Goal: Find specific page/section: Find specific page/section

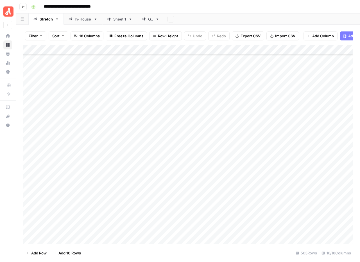
scroll to position [4628, 0]
click at [31, 36] on span "Filter" at bounding box center [33, 36] width 9 height 6
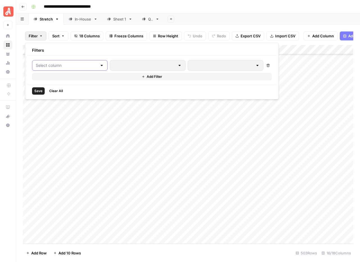
click at [53, 67] on input "text" at bounding box center [67, 66] width 62 height 6
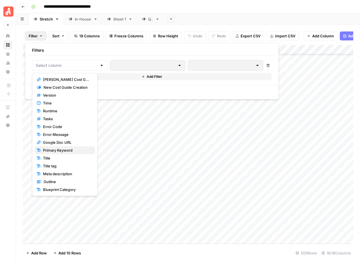
click at [59, 152] on span "Primary Keyword" at bounding box center [67, 151] width 48 height 6
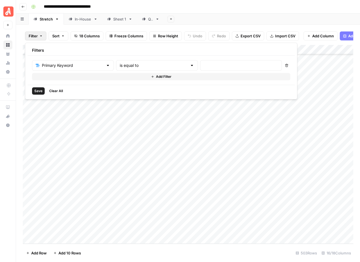
click at [139, 69] on div "is equal to" at bounding box center [157, 65] width 82 height 11
click at [121, 97] on span "contains" at bounding box center [133, 96] width 55 height 6
type input "contains"
click at [204, 66] on input "text" at bounding box center [241, 66] width 75 height 6
type input "bathroom design cost"
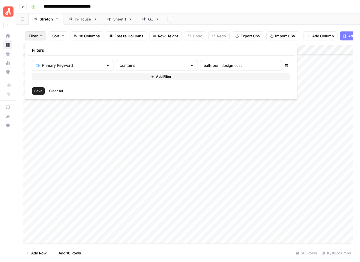
click at [39, 93] on span "Save" at bounding box center [38, 91] width 8 height 5
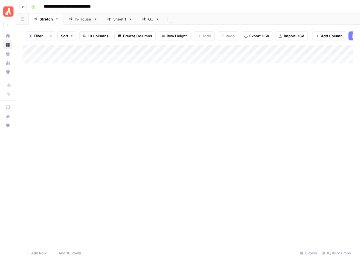
click at [49, 37] on icon "button" at bounding box center [50, 35] width 3 height 3
